Goal: Task Accomplishment & Management: Use online tool/utility

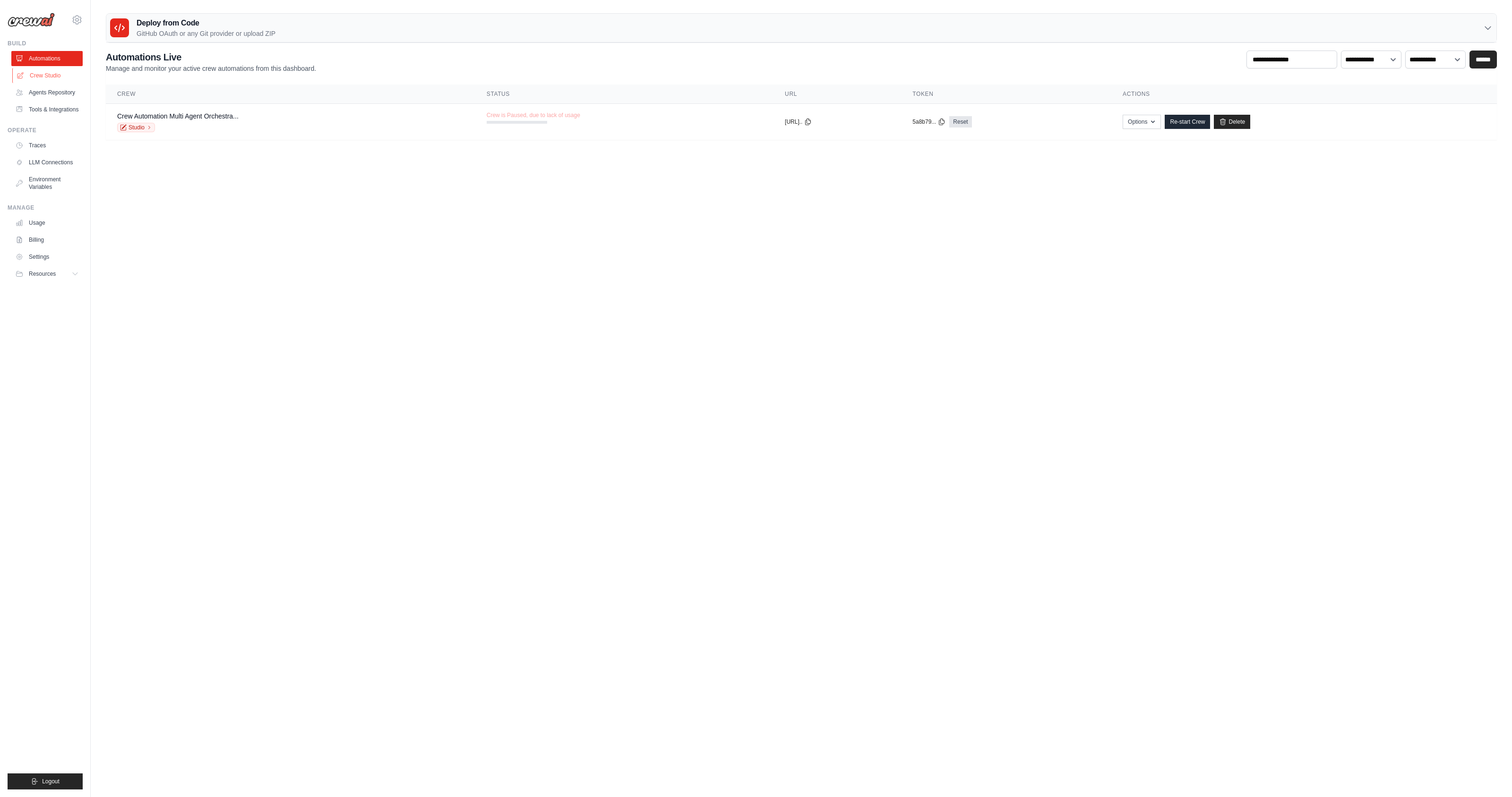
click at [47, 77] on link "Crew Studio" at bounding box center [48, 75] width 71 height 15
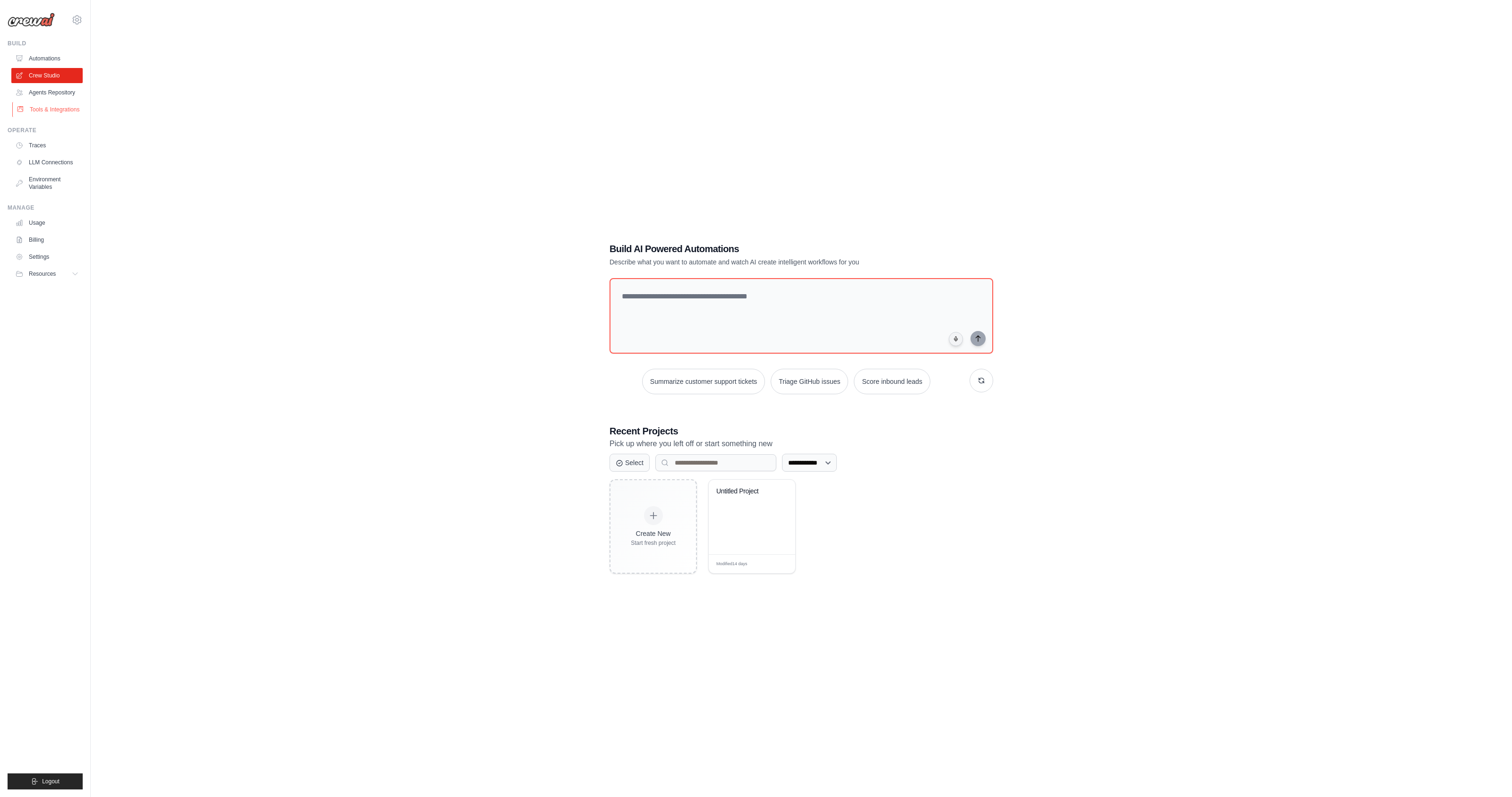
click at [62, 109] on link "Tools & Integrations" at bounding box center [48, 109] width 71 height 15
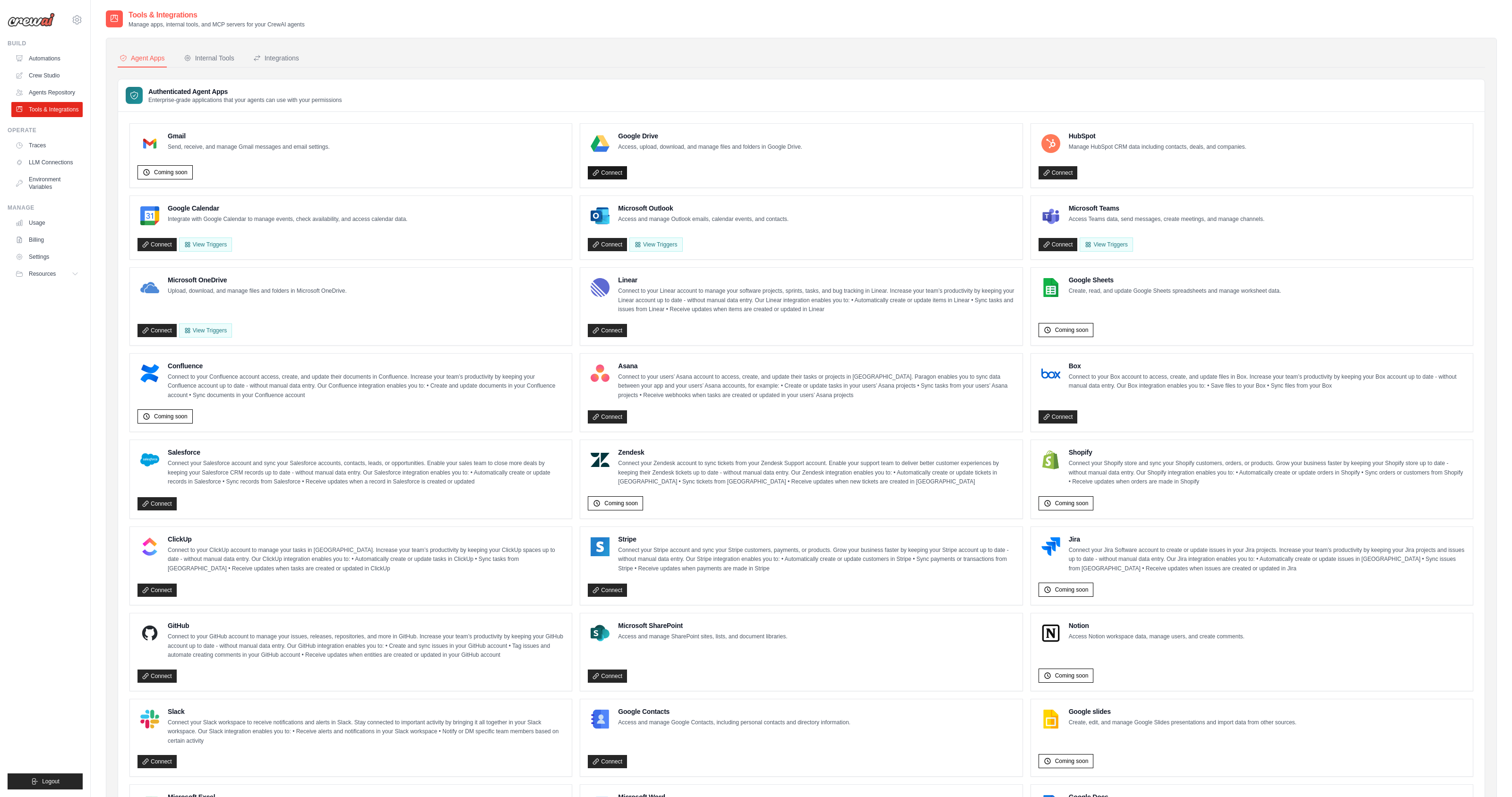
click at [605, 173] on link "Connect" at bounding box center [607, 173] width 39 height 13
click at [1063, 173] on link "Connect" at bounding box center [1058, 173] width 39 height 13
click at [151, 589] on link "Connect" at bounding box center [157, 591] width 39 height 13
click at [1066, 417] on link "Connect" at bounding box center [1058, 417] width 39 height 13
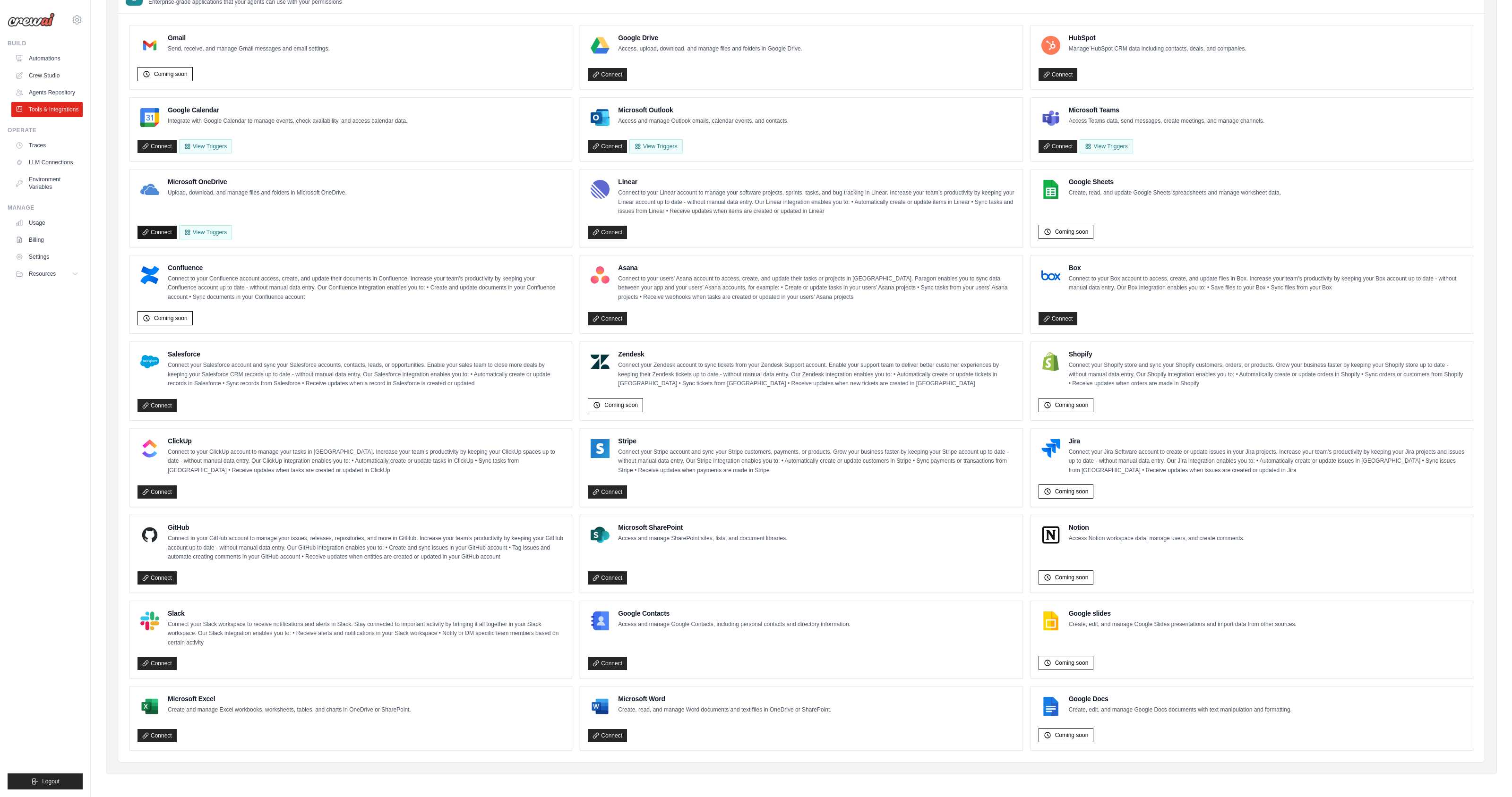
click at [150, 231] on link "Connect" at bounding box center [157, 232] width 39 height 13
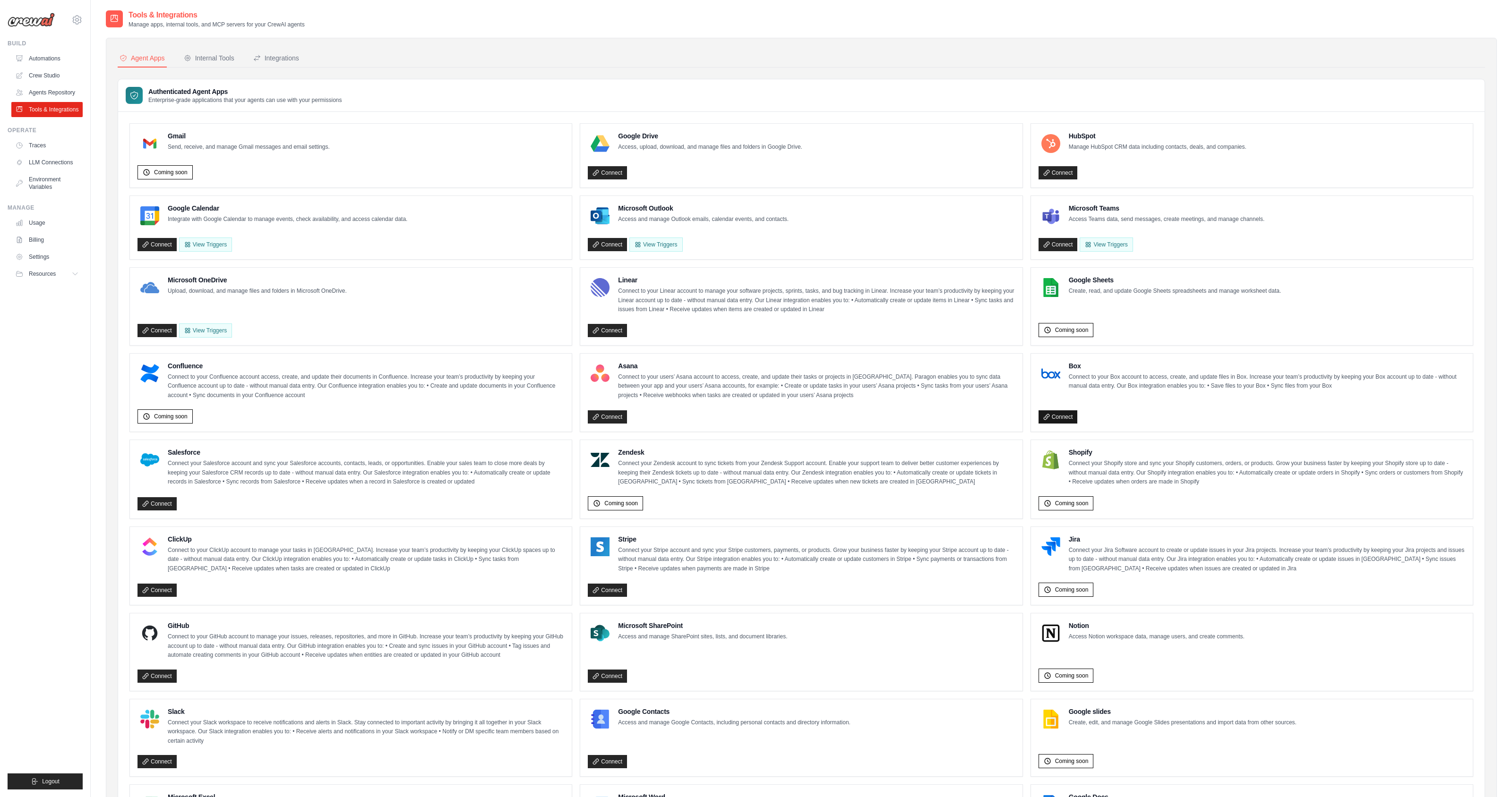
click at [1049, 417] on icon at bounding box center [1046, 417] width 7 height 7
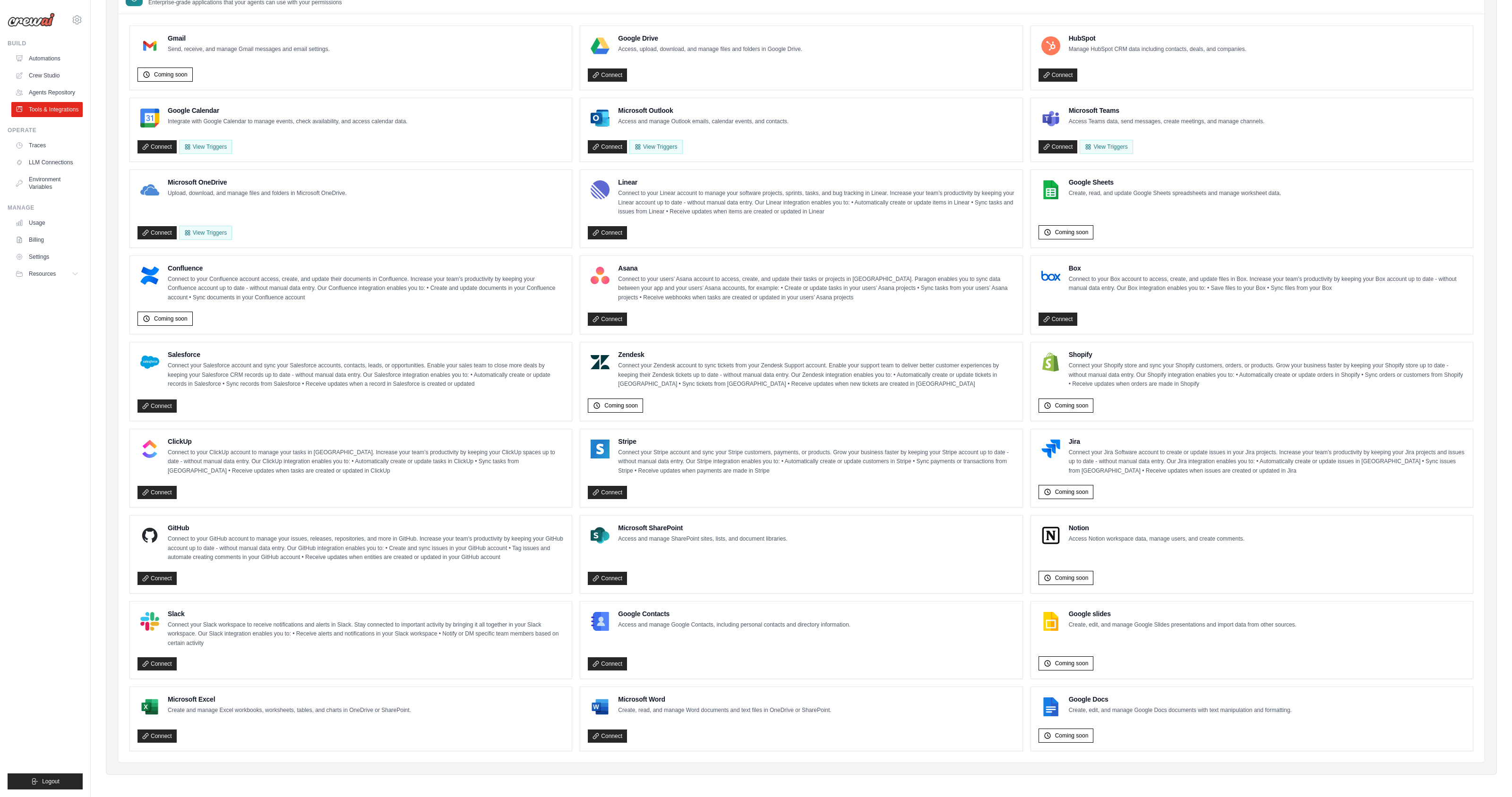
scroll to position [98, 0]
click at [1147, 310] on div "Connect" at bounding box center [1252, 317] width 426 height 18
click at [1067, 318] on link "Connect" at bounding box center [1058, 319] width 39 height 13
click at [158, 237] on link "Connect" at bounding box center [157, 232] width 39 height 13
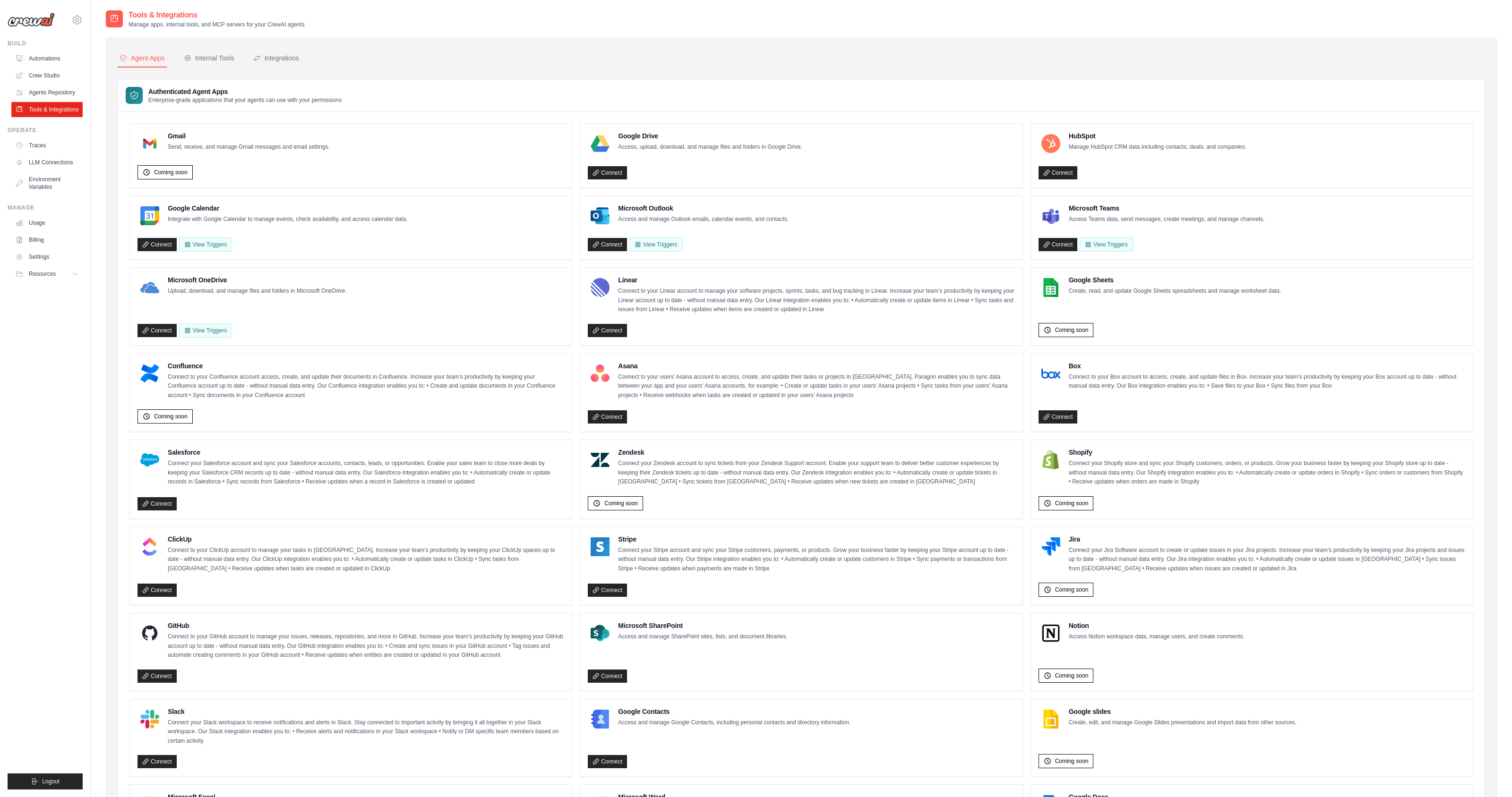
click at [713, 406] on div "Connect" at bounding box center [801, 415] width 426 height 18
click at [1058, 172] on link "Connect" at bounding box center [1058, 173] width 39 height 13
click at [607, 172] on link "Connect" at bounding box center [607, 173] width 39 height 13
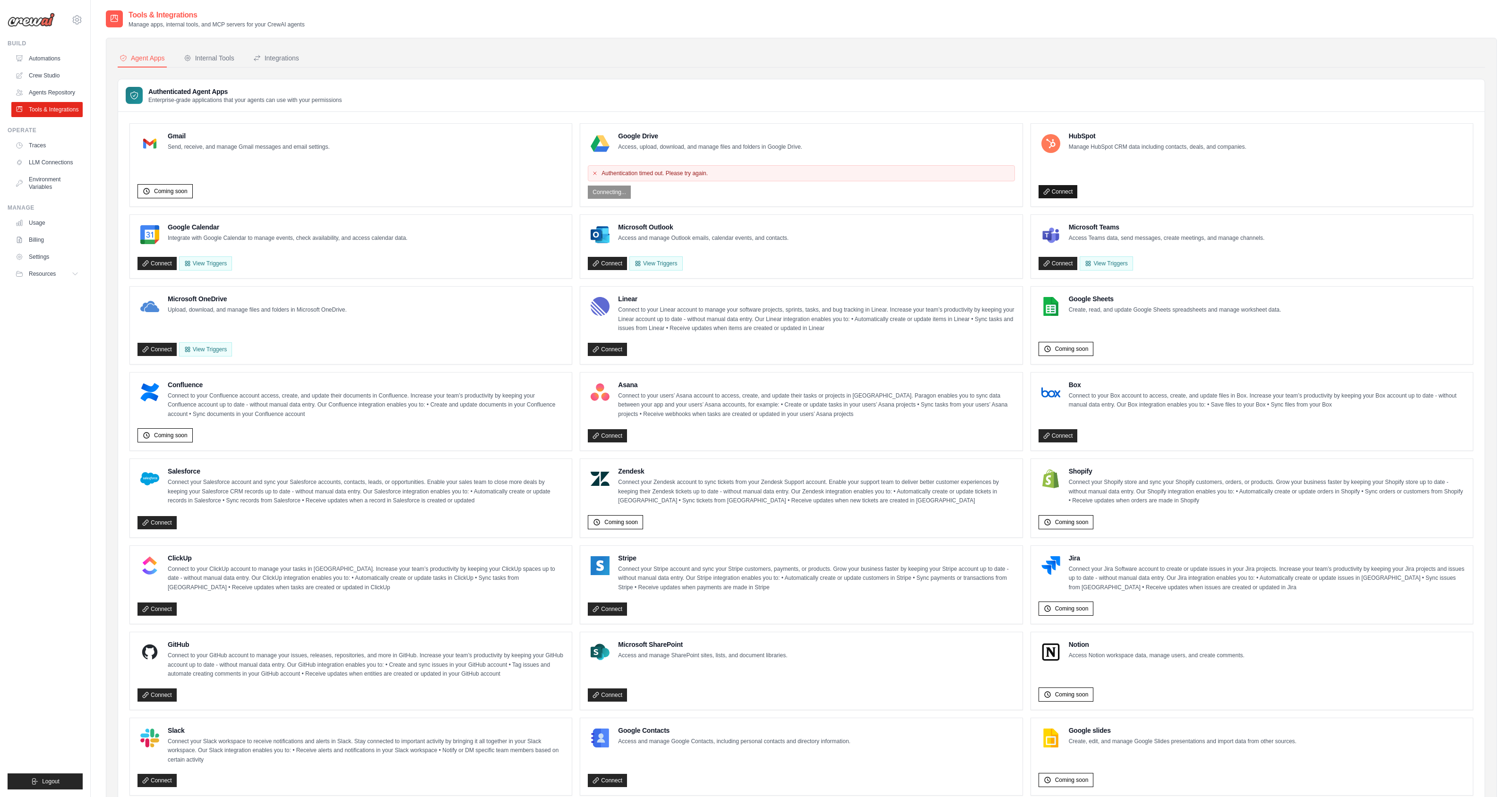
click at [1068, 190] on link "Connect" at bounding box center [1058, 192] width 39 height 13
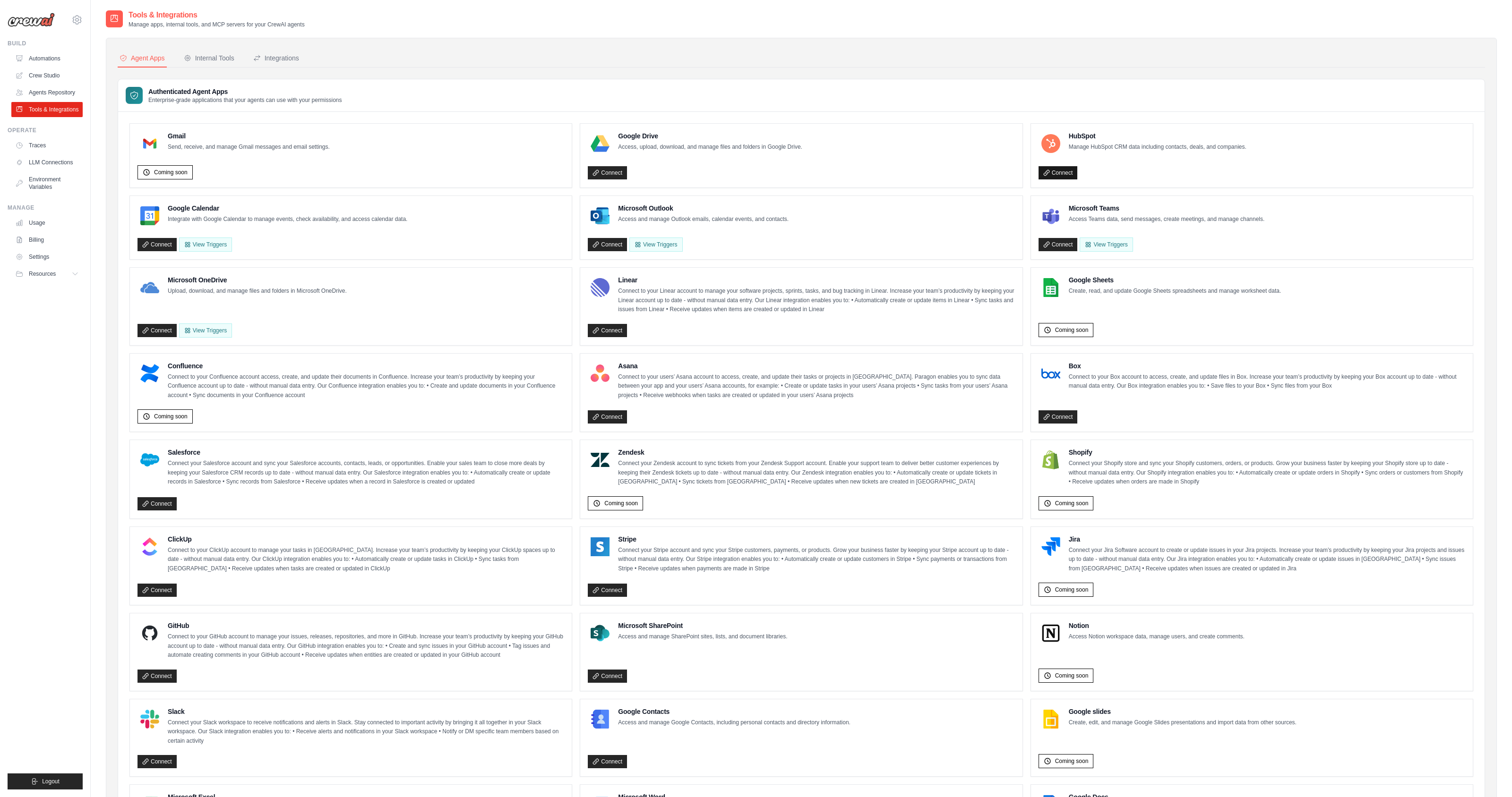
click at [1062, 172] on link "Connect" at bounding box center [1058, 173] width 39 height 13
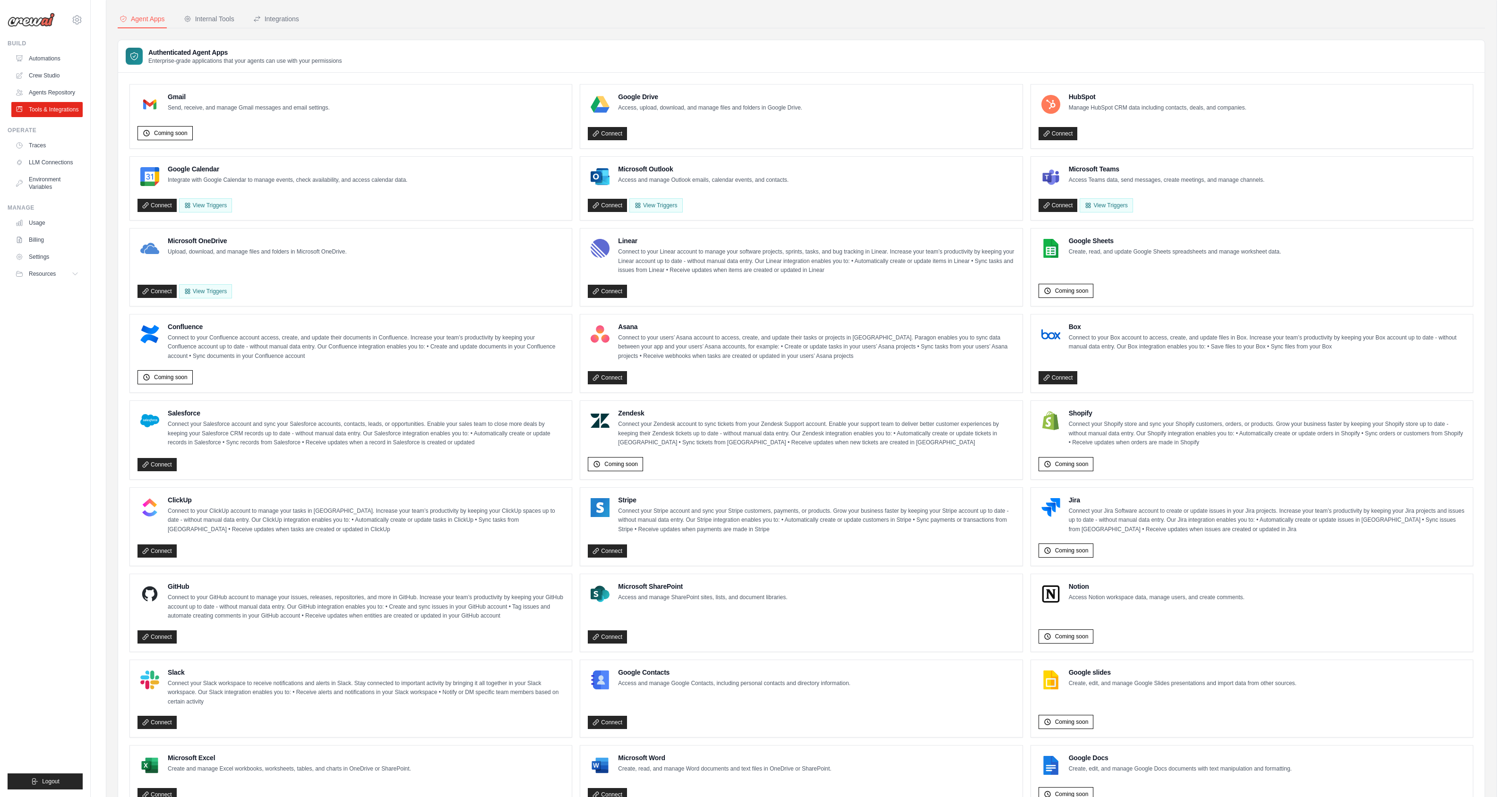
scroll to position [37, 0]
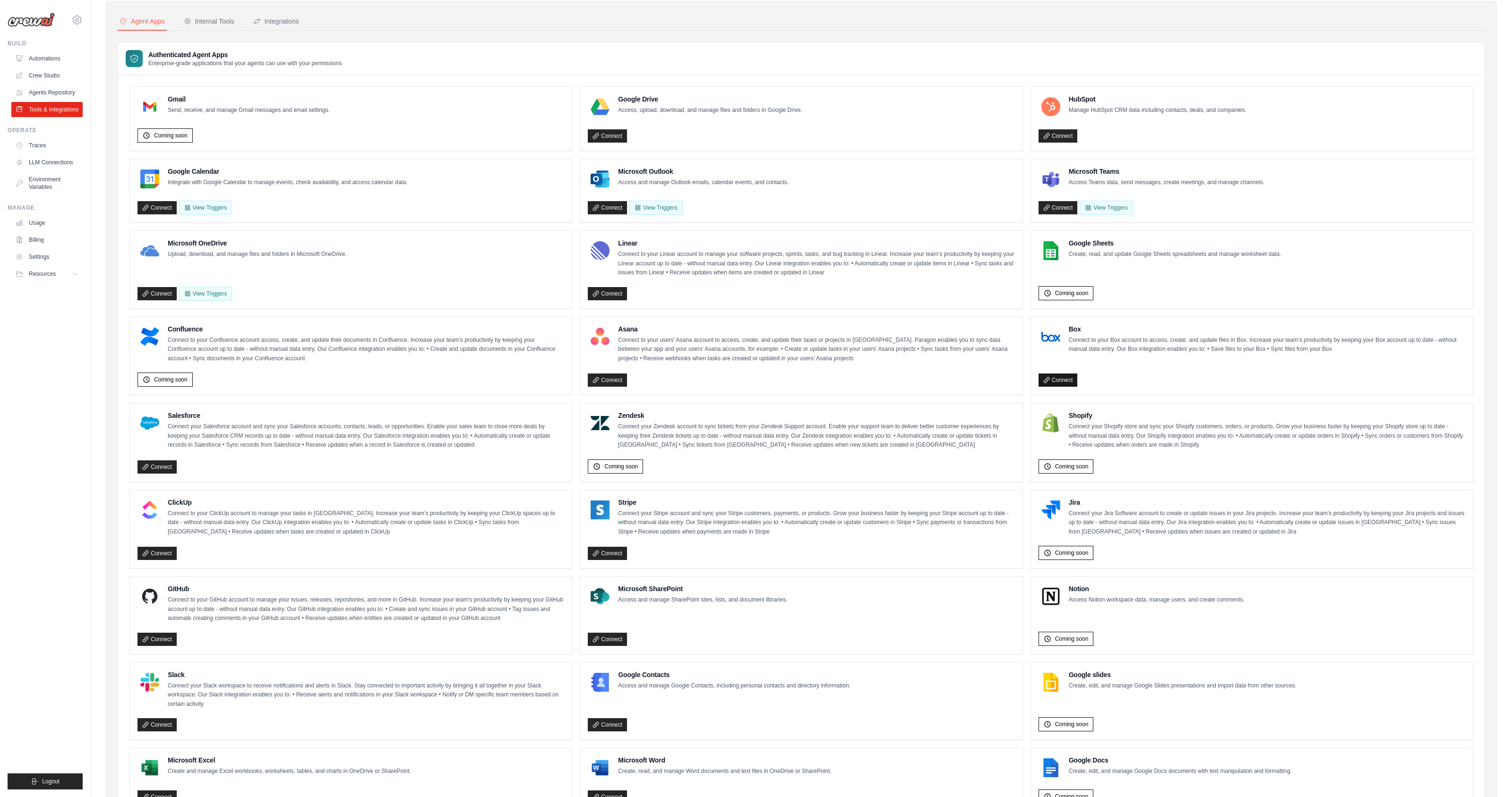
click at [1066, 382] on link "Connect" at bounding box center [1058, 380] width 39 height 13
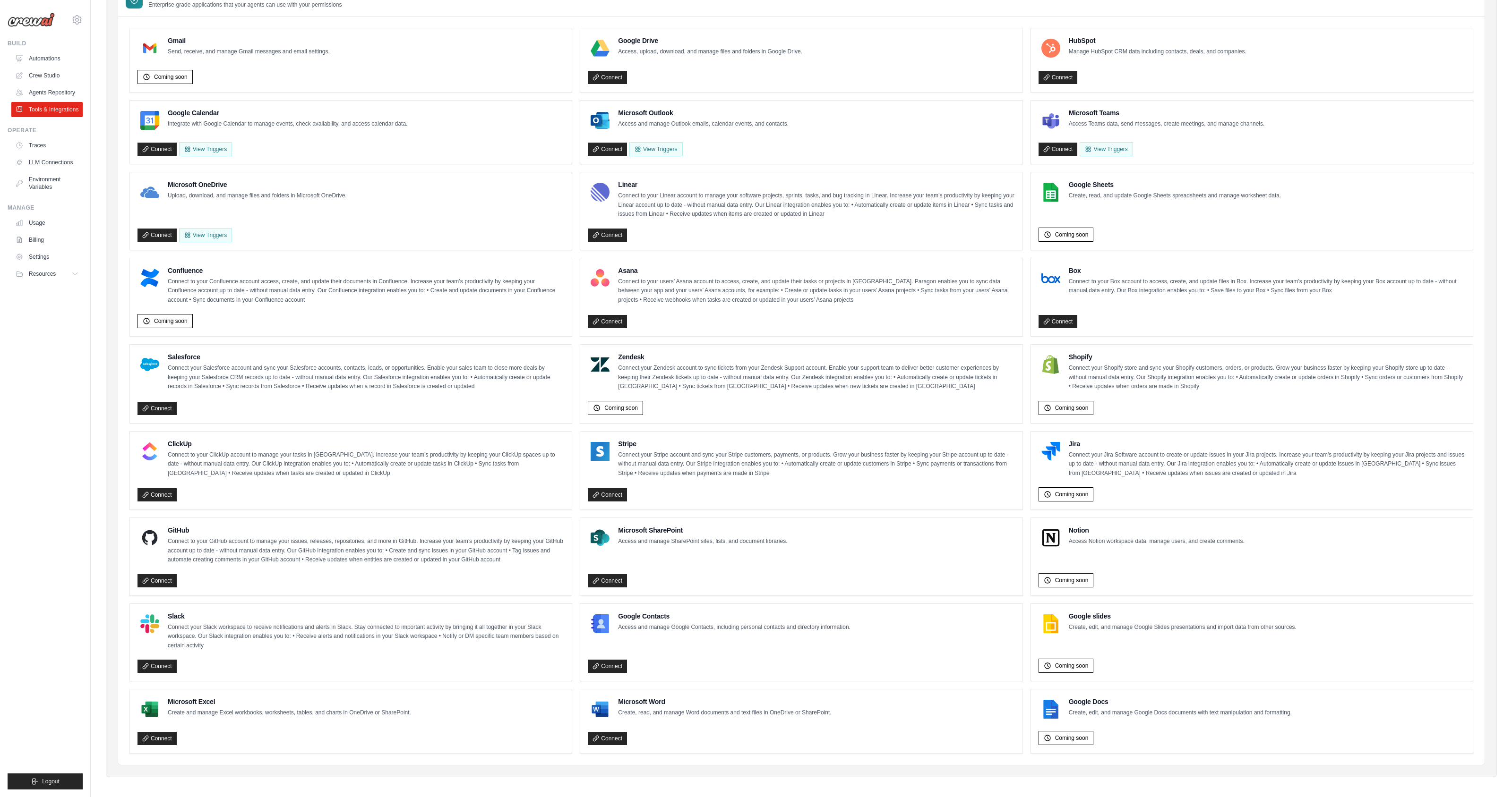
scroll to position [98, 0]
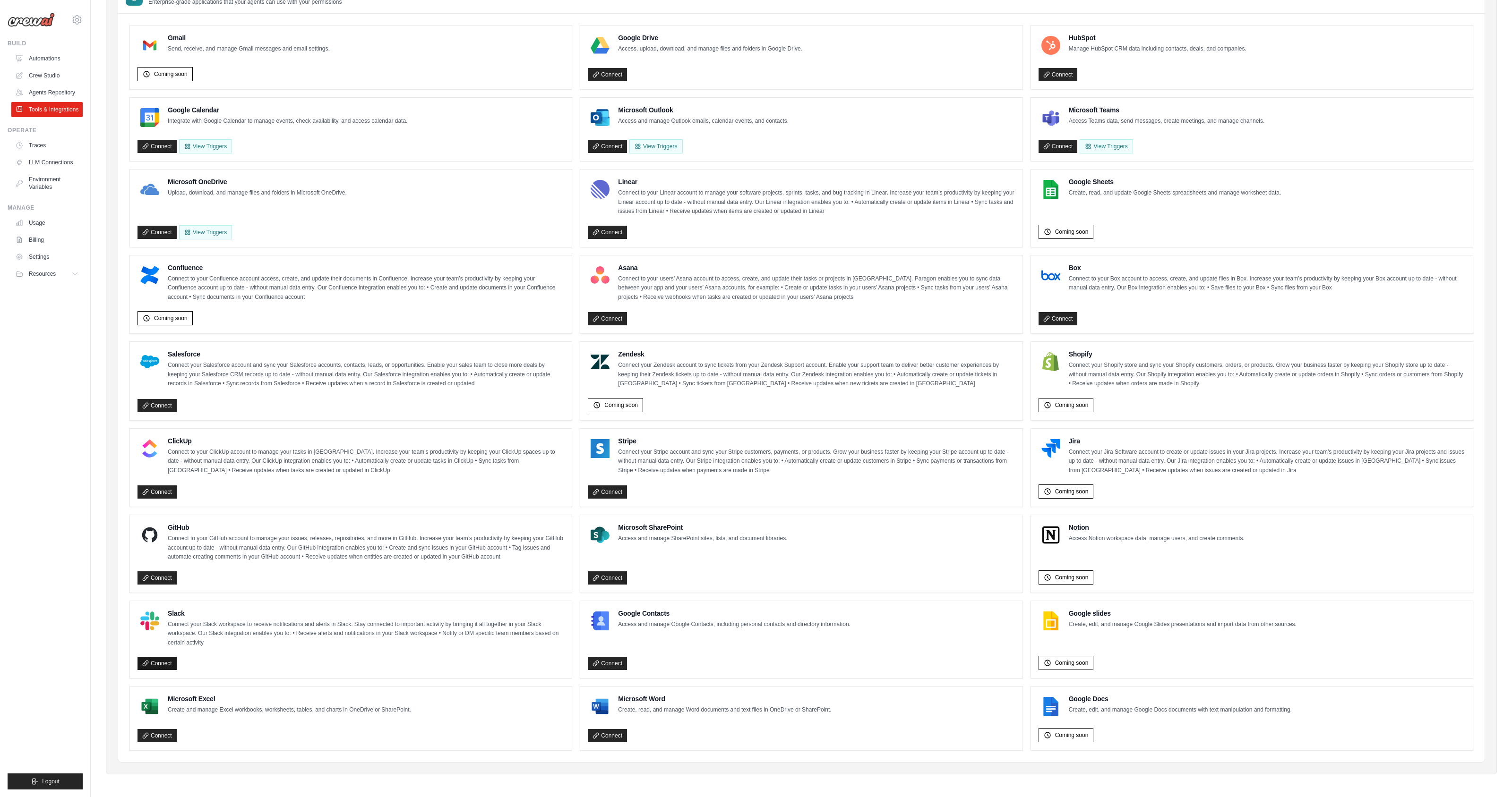
click at [162, 662] on link "Connect" at bounding box center [157, 664] width 39 height 13
click at [611, 491] on link "Connect" at bounding box center [607, 492] width 39 height 13
click at [167, 575] on link "Connect" at bounding box center [157, 578] width 39 height 13
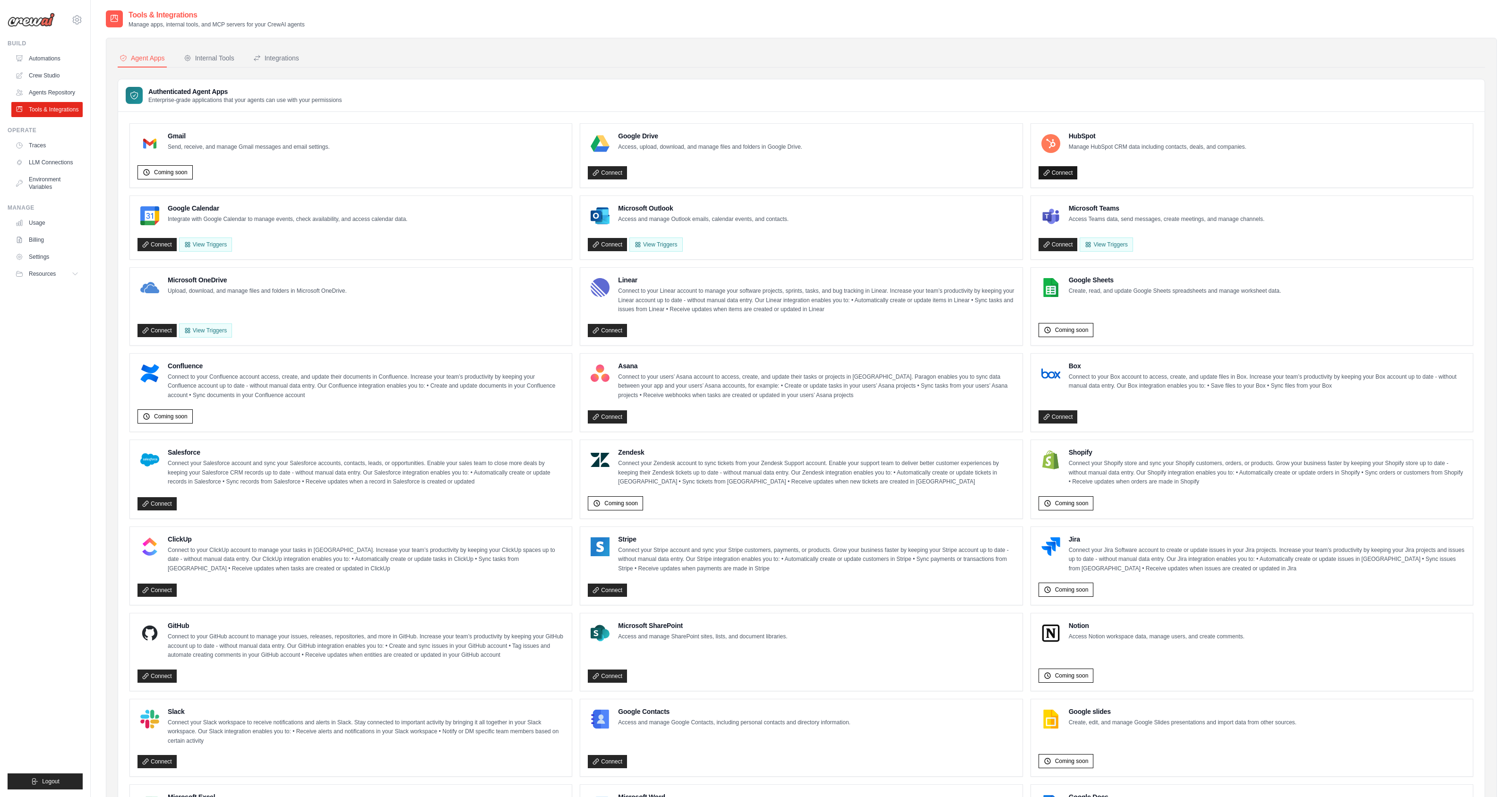
click at [1055, 169] on link "Connect" at bounding box center [1058, 173] width 39 height 13
click at [755, 86] on div "Authenticated Agent Apps Enterprise-grade applications that your agents can use…" at bounding box center [802, 95] width 1366 height 33
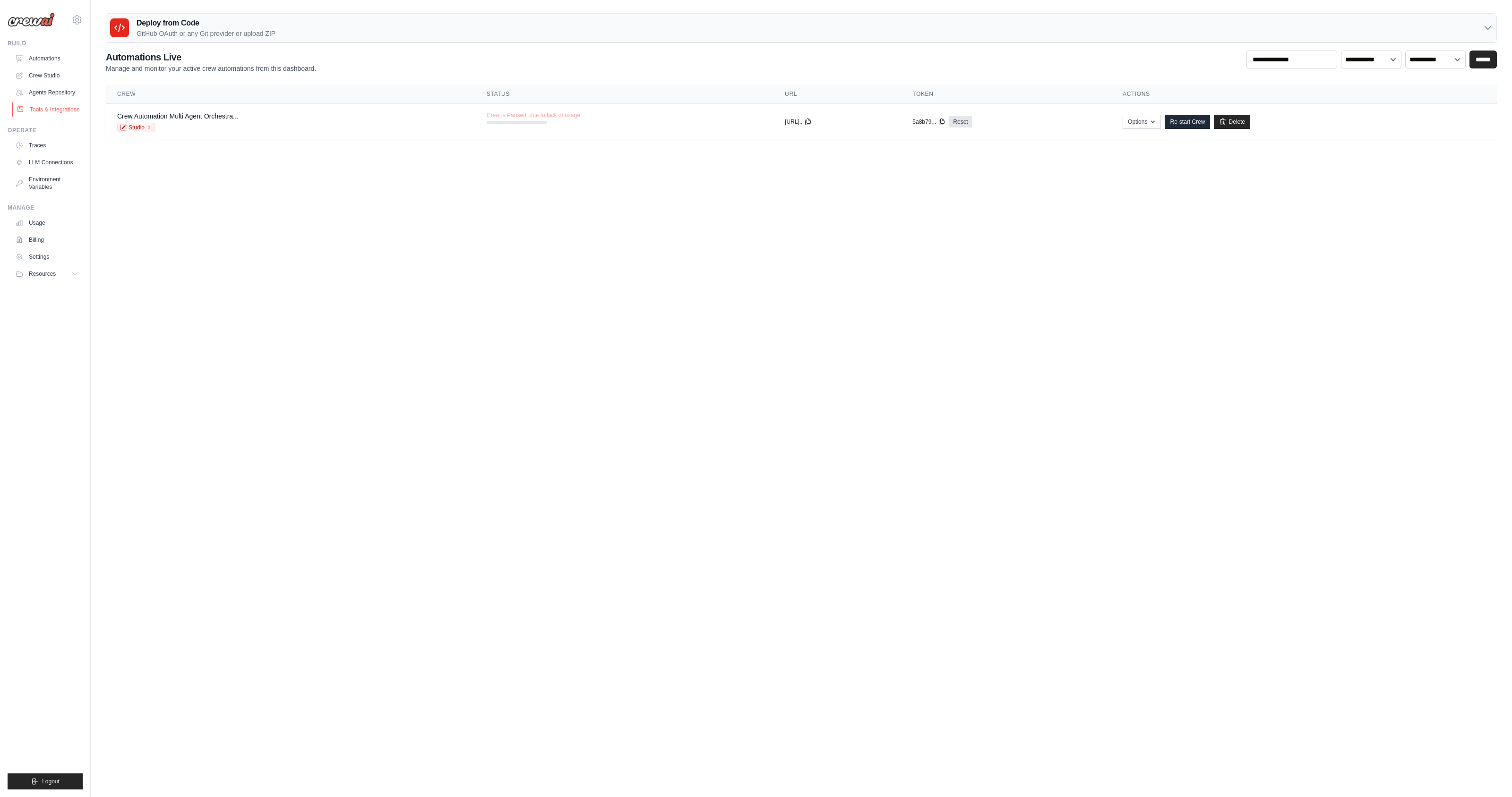
click at [46, 110] on link "Tools & Integrations" at bounding box center [48, 109] width 71 height 15
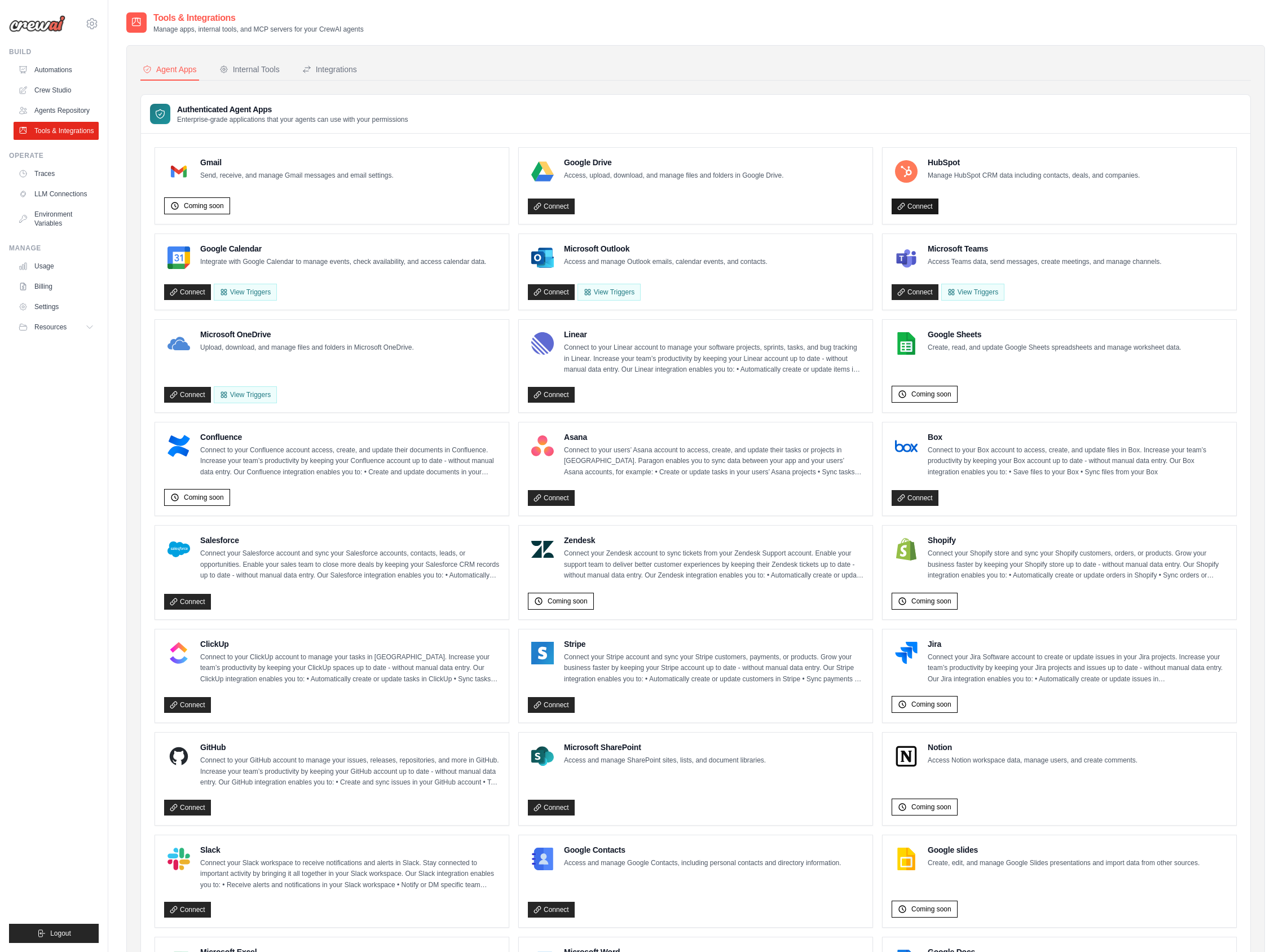
click at [921, 203] on link "Connect" at bounding box center [915, 206] width 47 height 16
click at [924, 495] on link "Connect" at bounding box center [915, 498] width 47 height 16
click at [562, 208] on link "Connect" at bounding box center [551, 206] width 47 height 16
click at [547, 206] on link "Connect" at bounding box center [551, 206] width 47 height 16
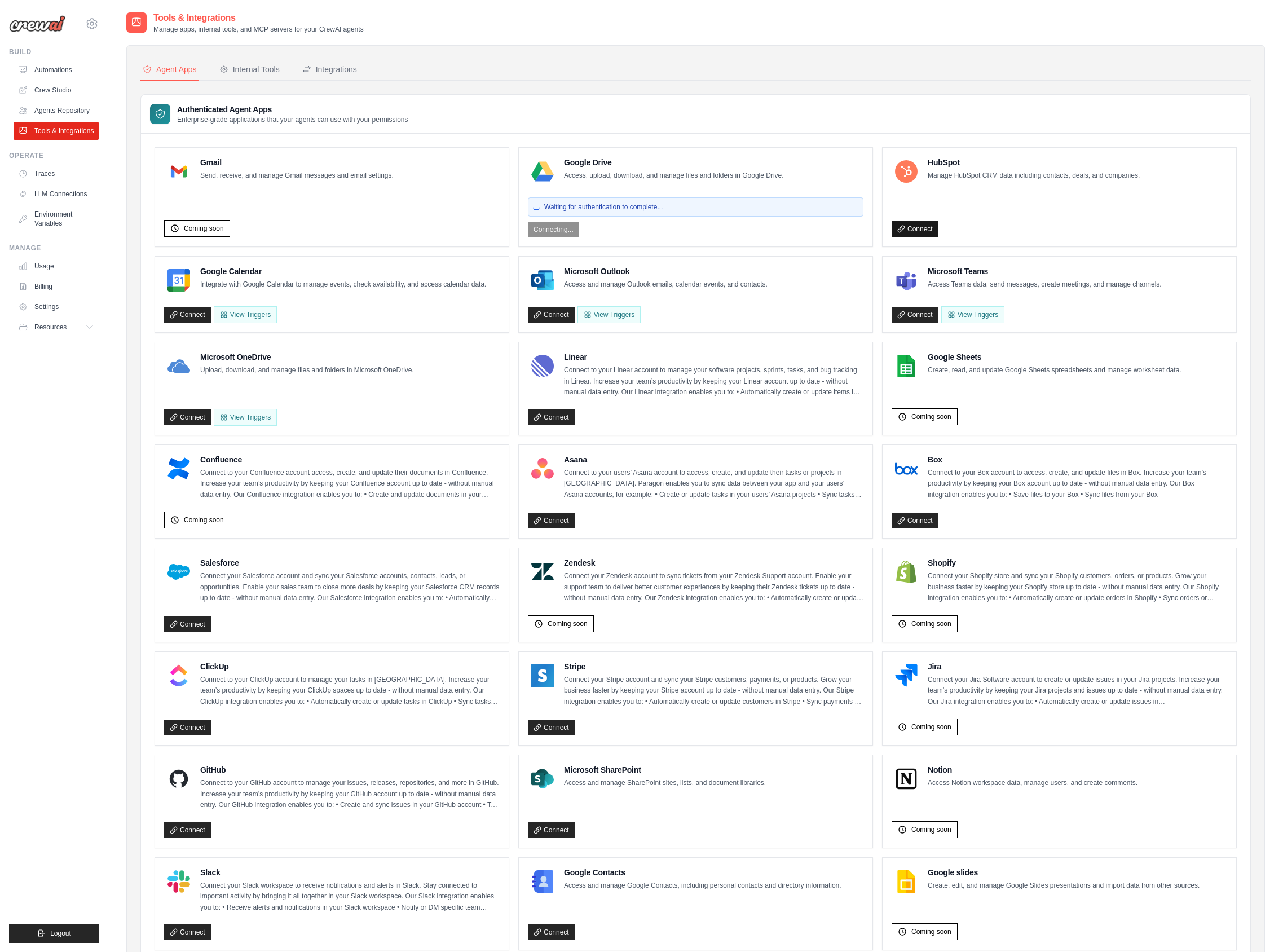
click at [921, 234] on link "Connect" at bounding box center [915, 229] width 47 height 16
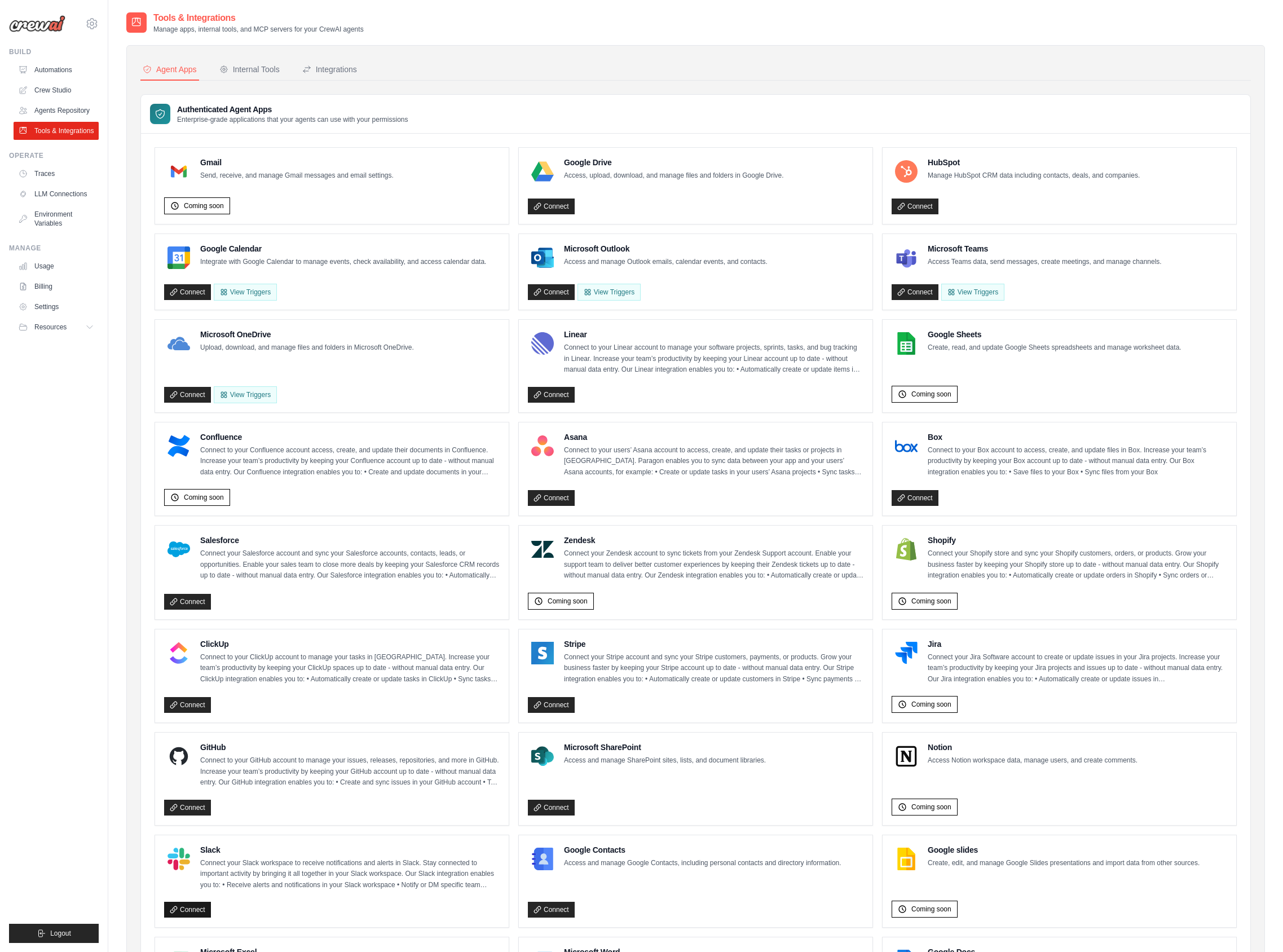
click at [190, 907] on link "Connect" at bounding box center [188, 910] width 47 height 16
click at [548, 296] on link "Connect" at bounding box center [551, 292] width 47 height 16
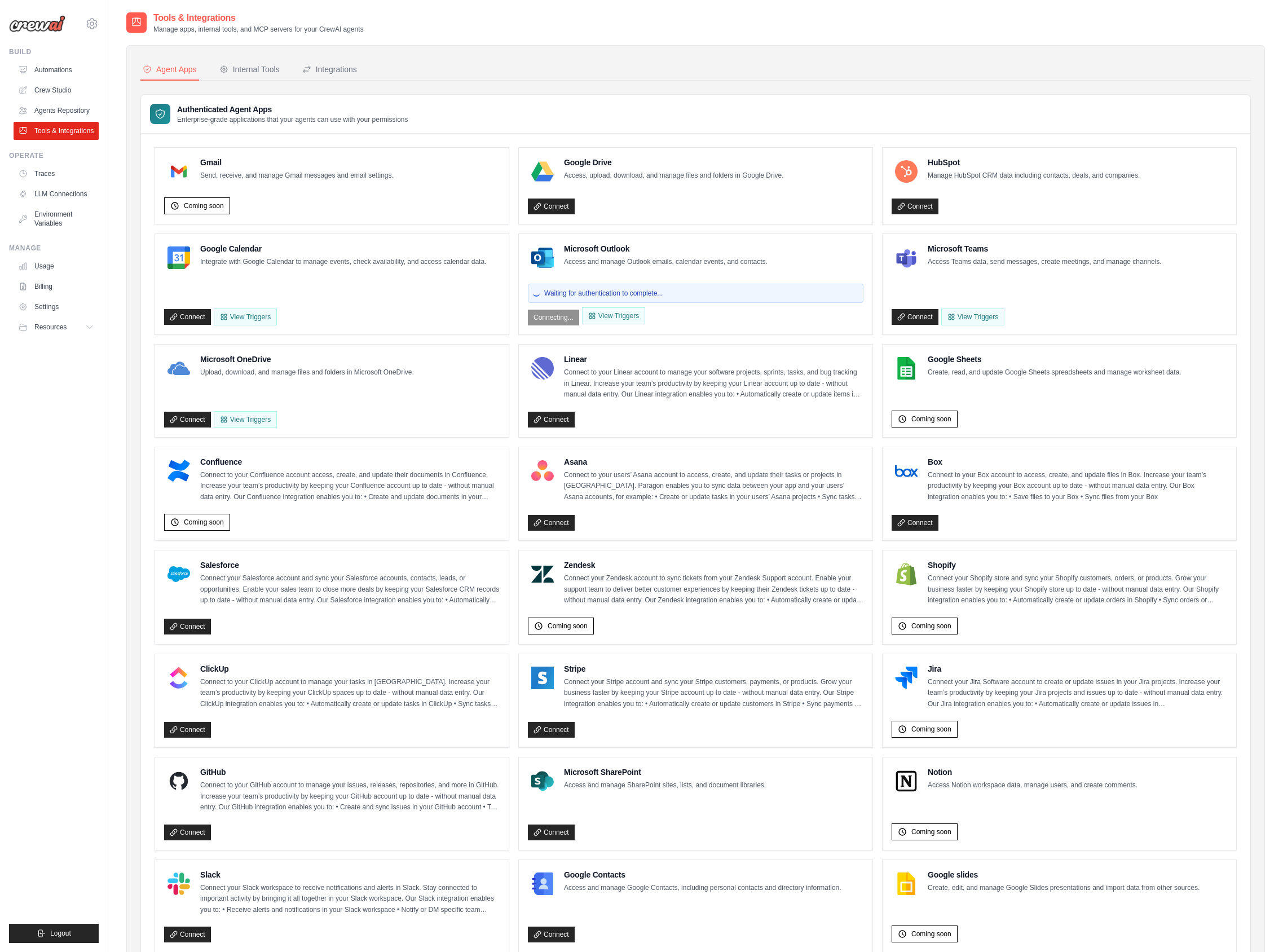
click at [663, 514] on div "Connect" at bounding box center [695, 521] width 335 height 21
click at [925, 519] on link "Connect" at bounding box center [915, 523] width 47 height 16
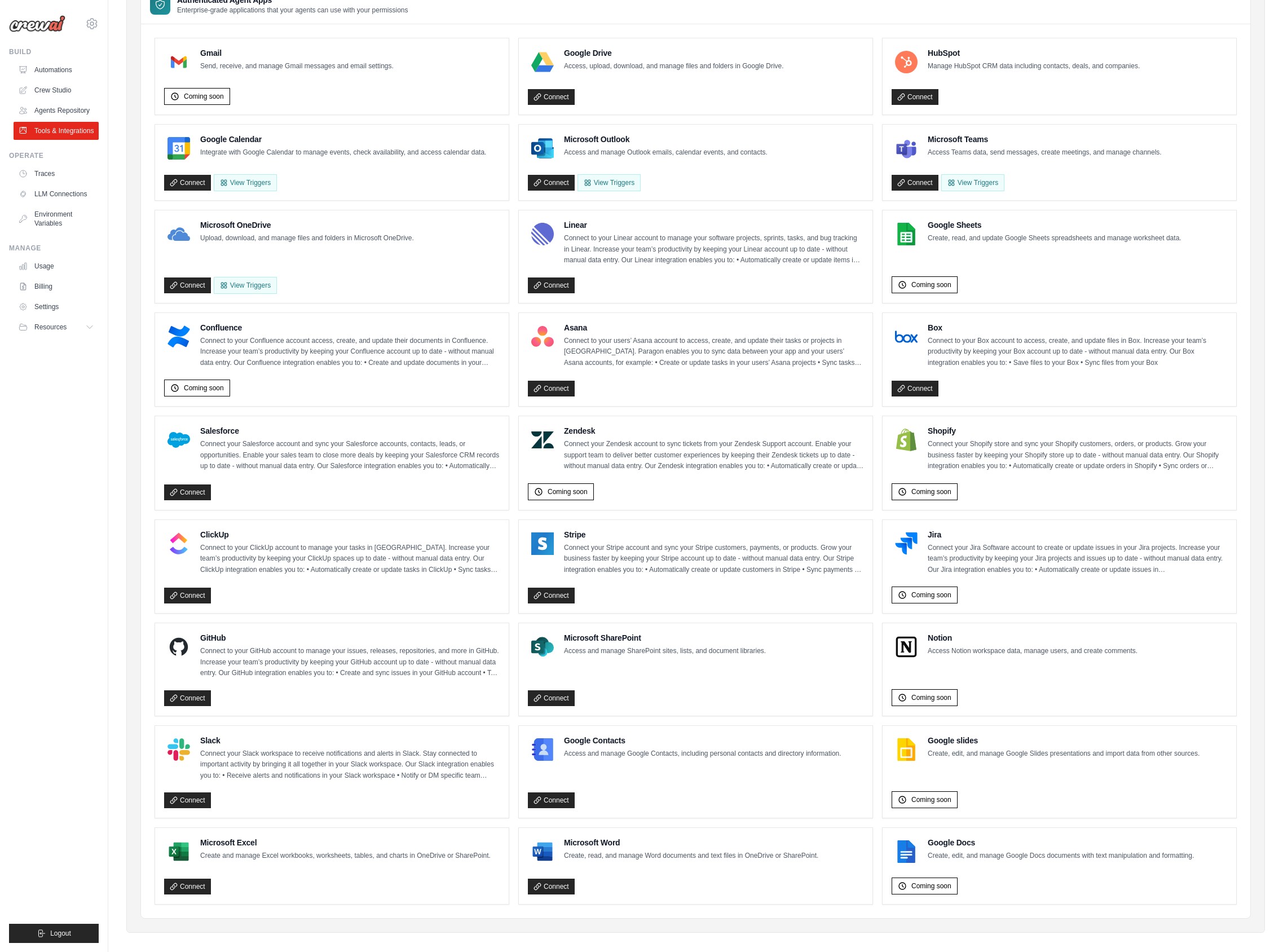
scroll to position [118, 0]
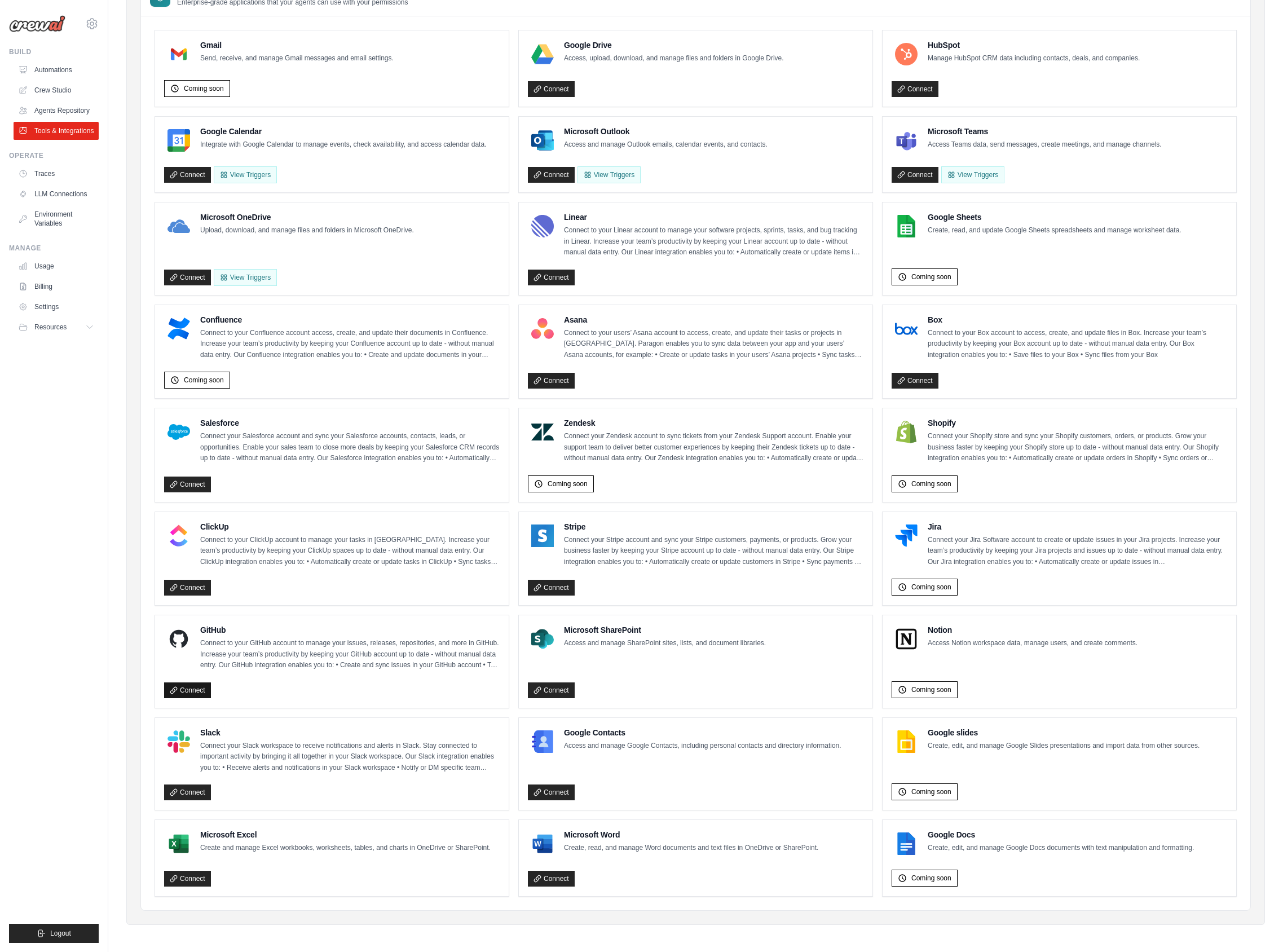
click at [193, 689] on link "Connect" at bounding box center [188, 690] width 47 height 16
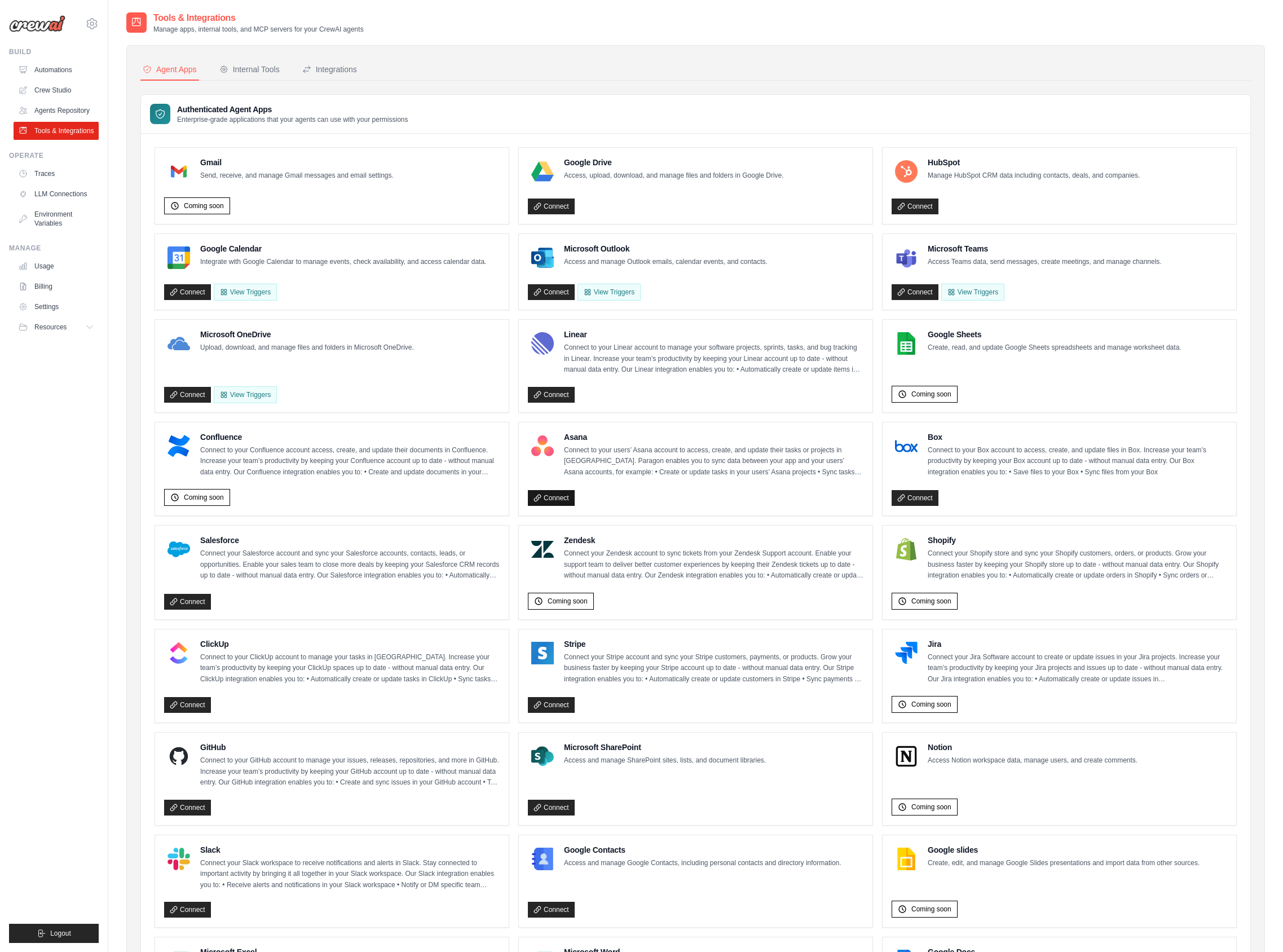
click at [558, 497] on link "Connect" at bounding box center [551, 498] width 47 height 16
click at [195, 605] on link "Connect" at bounding box center [188, 602] width 47 height 16
click at [175, 703] on icon at bounding box center [173, 705] width 8 height 8
click at [200, 705] on link "Connect" at bounding box center [188, 705] width 47 height 16
click at [185, 912] on link "Connect" at bounding box center [188, 910] width 47 height 16
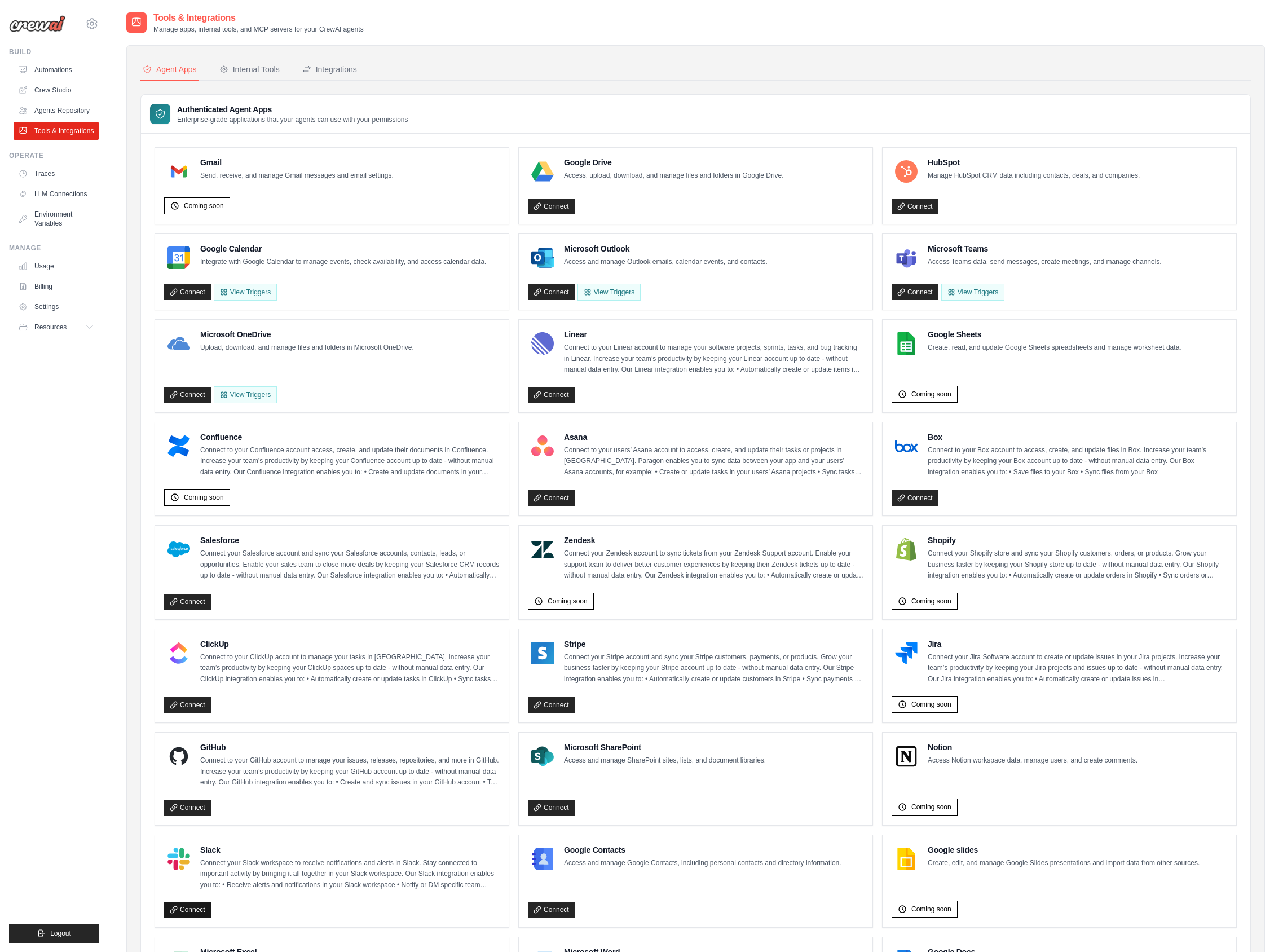
click at [839, 362] on p "Connect to your Linear account to manage your software projects, sprints, tasks…" at bounding box center [713, 359] width 299 height 33
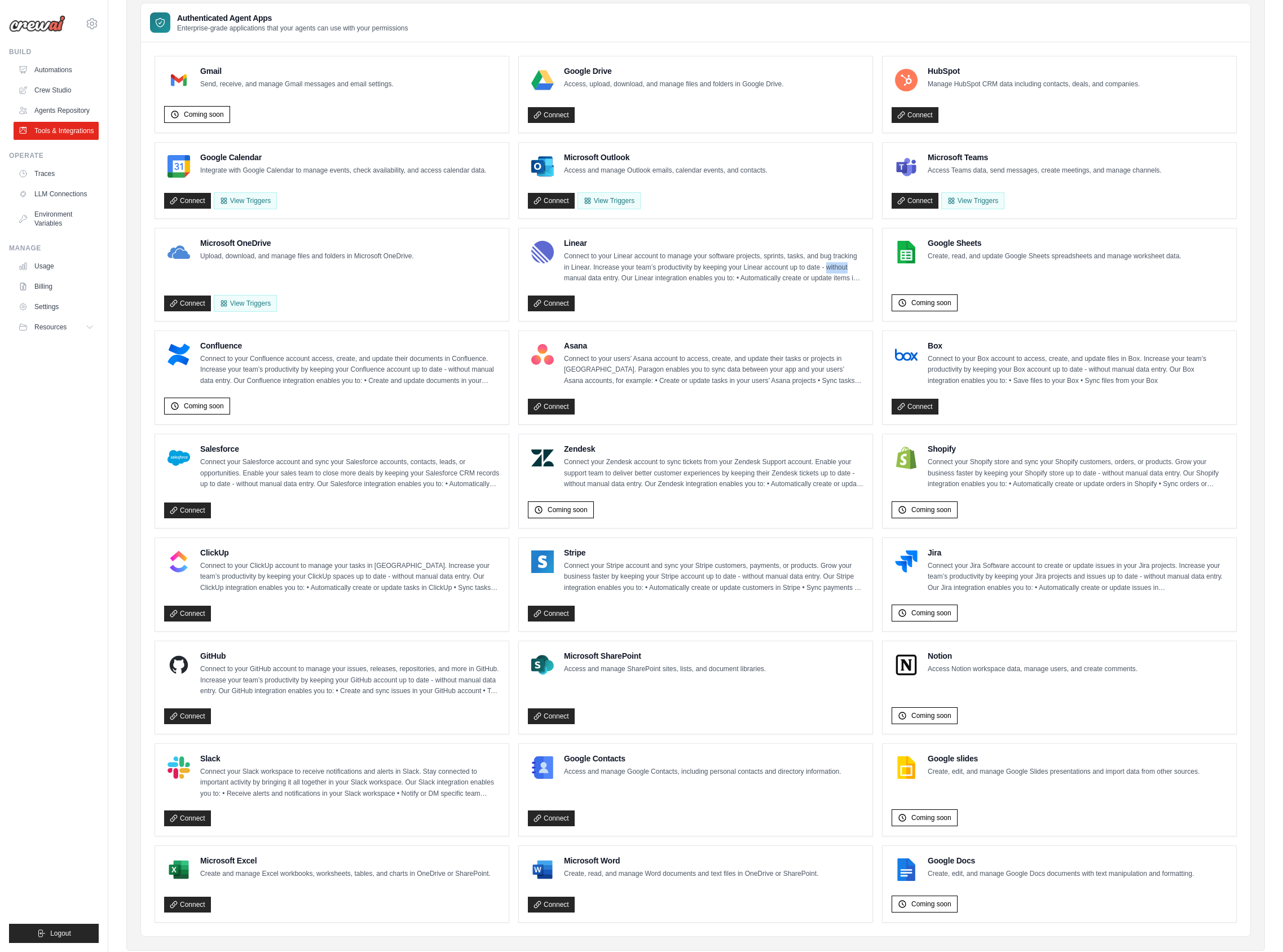
scroll to position [91, 0]
